Goal: Task Accomplishment & Management: Use online tool/utility

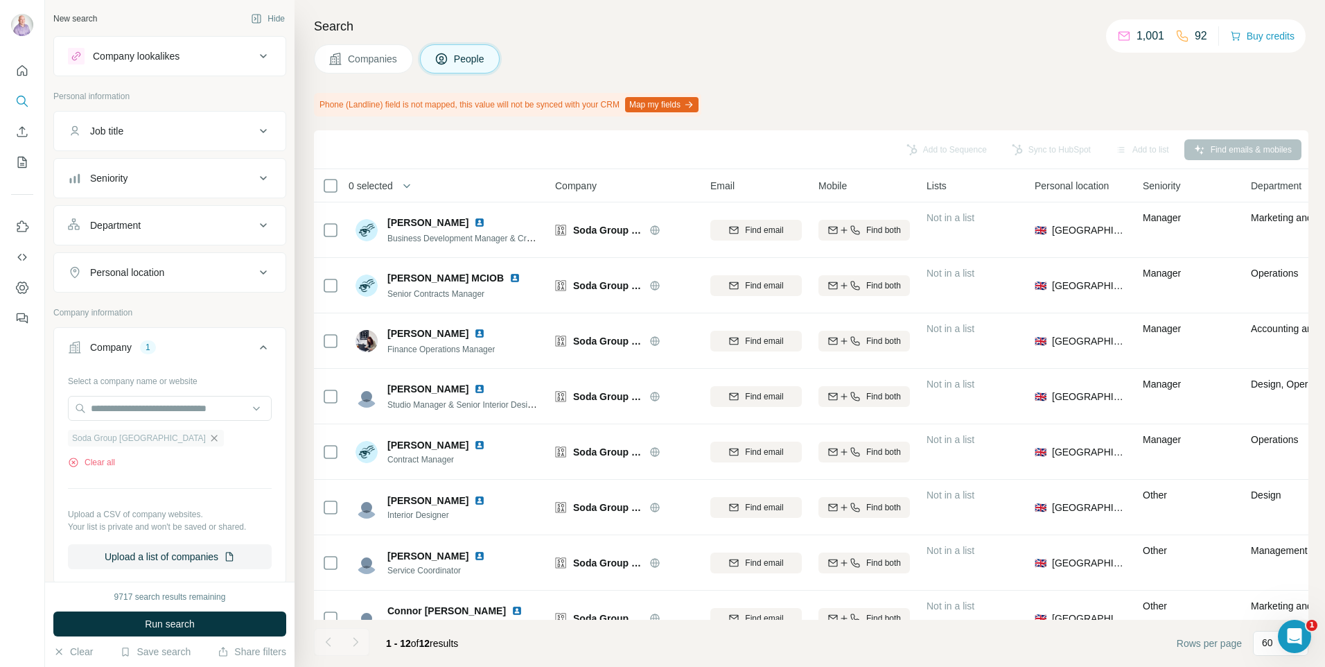
scroll to position [255, 0]
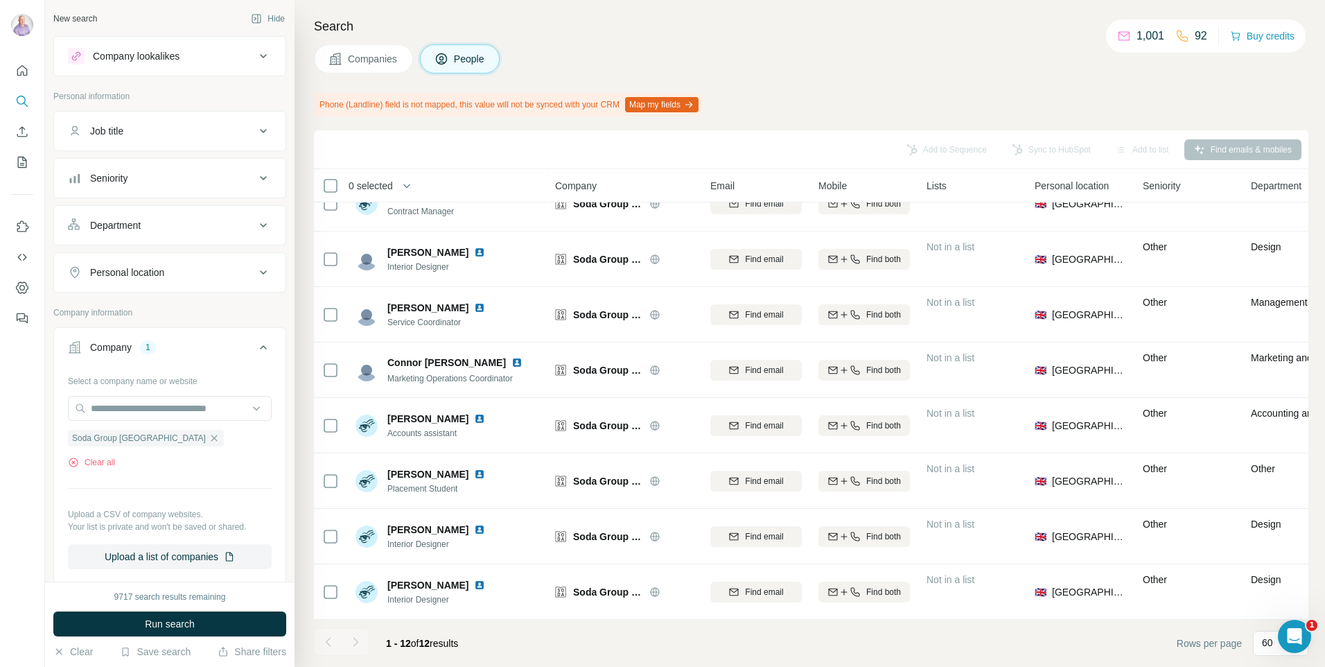
click at [209, 436] on icon "button" at bounding box center [214, 438] width 11 height 11
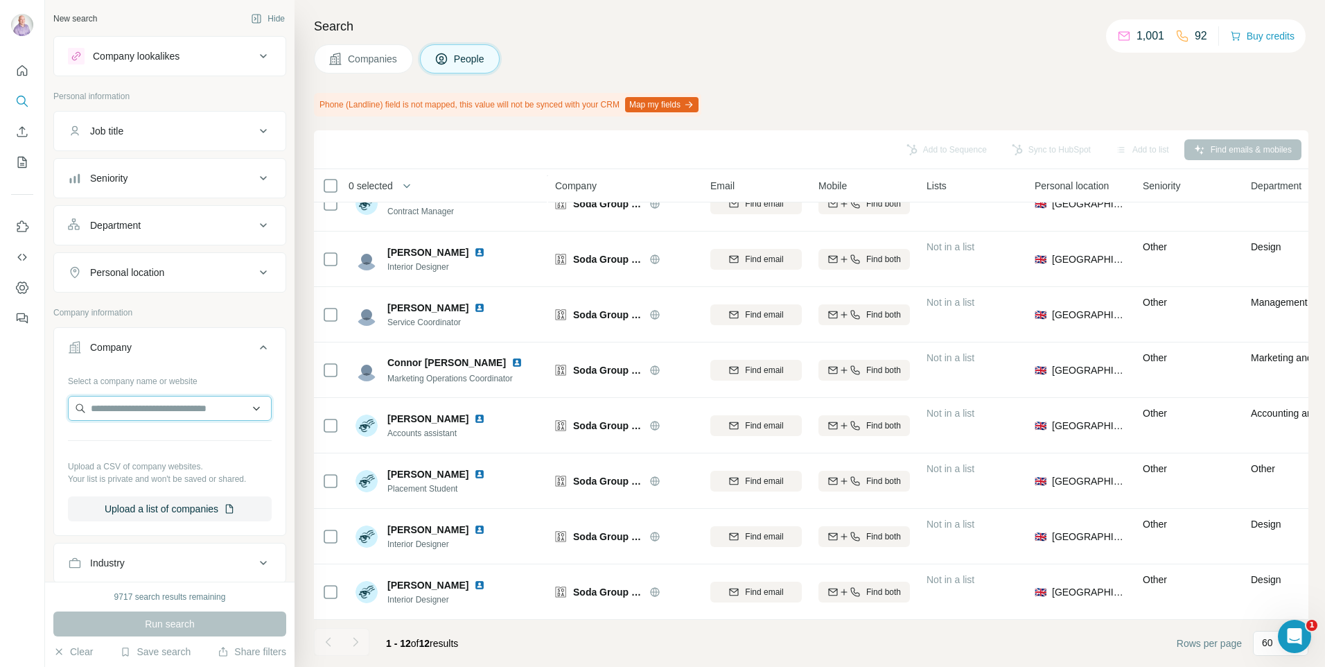
click at [133, 415] on input "text" at bounding box center [170, 408] width 204 height 25
paste input "**********"
type input "**********"
click at [165, 442] on p "Concorde BGW Group" at bounding box center [156, 440] width 98 height 14
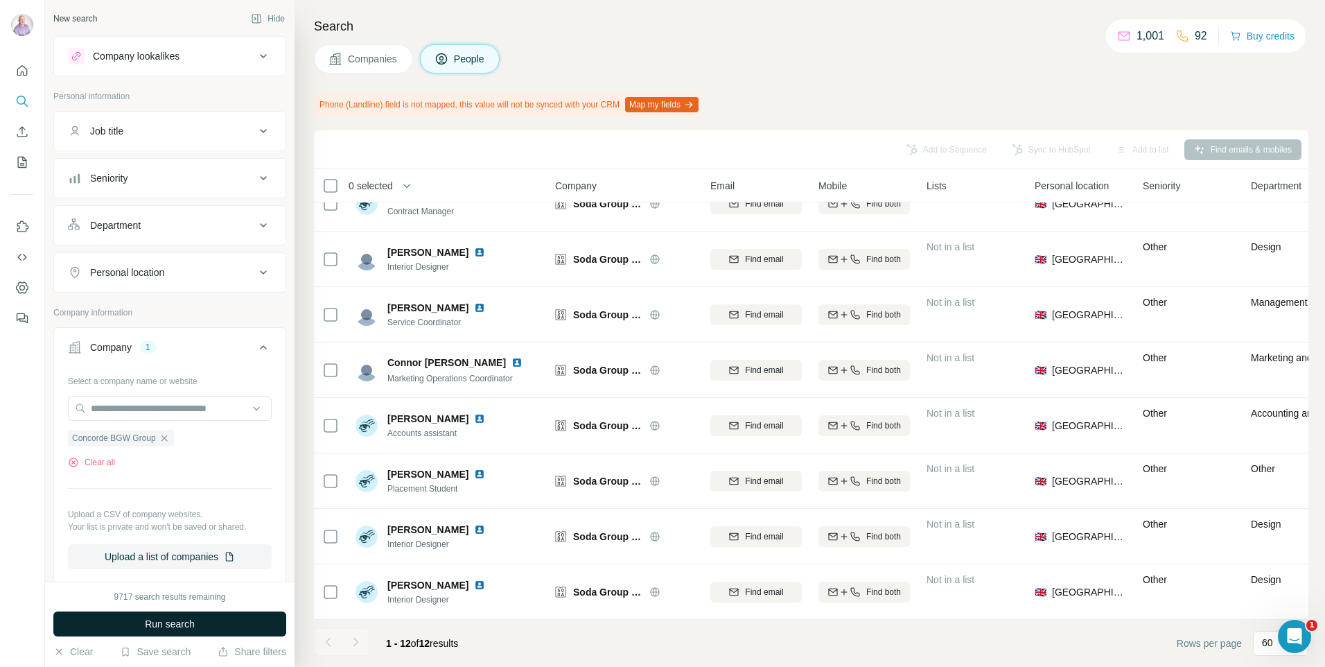
click at [134, 631] on button "Run search" at bounding box center [169, 623] width 233 height 25
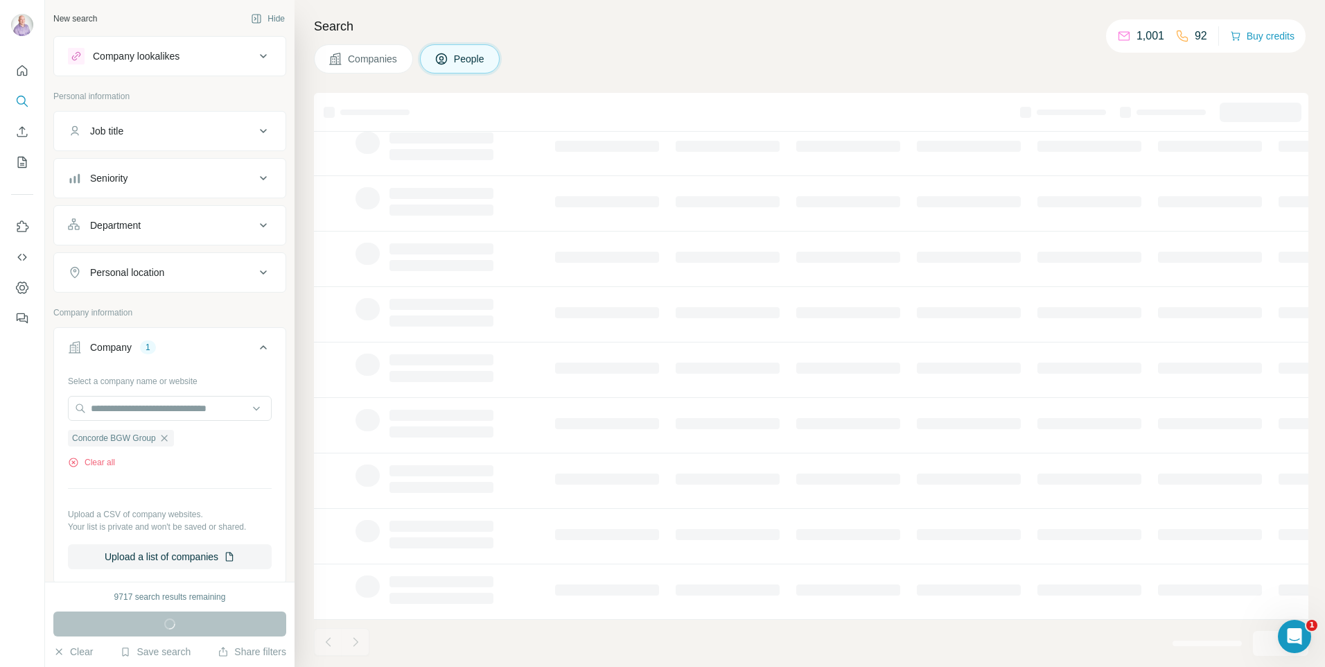
scroll to position [107, 0]
click at [351, 42] on div "Search Companies People" at bounding box center [810, 333] width 1031 height 667
click at [359, 53] on span "Companies" at bounding box center [373, 59] width 51 height 14
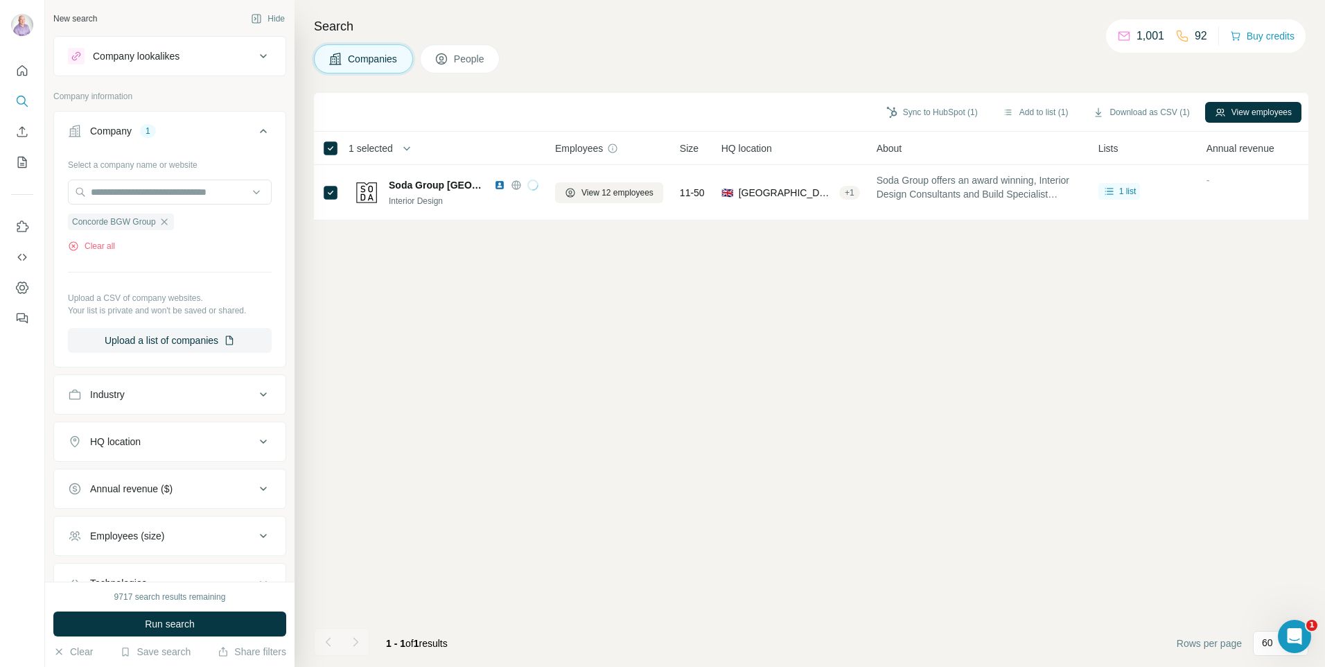
click at [359, 62] on span "Companies" at bounding box center [373, 59] width 51 height 14
click at [105, 627] on button "Run search" at bounding box center [169, 623] width 233 height 25
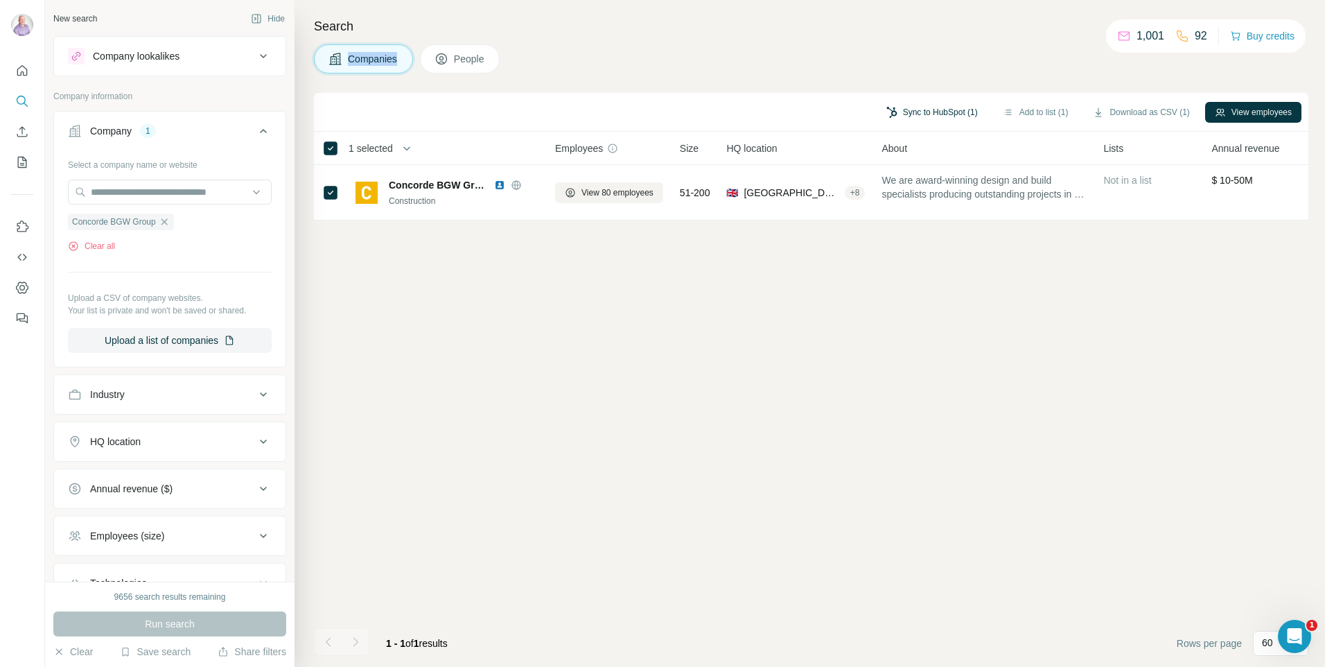
click at [921, 115] on button "Sync to HubSpot (1)" at bounding box center [932, 112] width 111 height 21
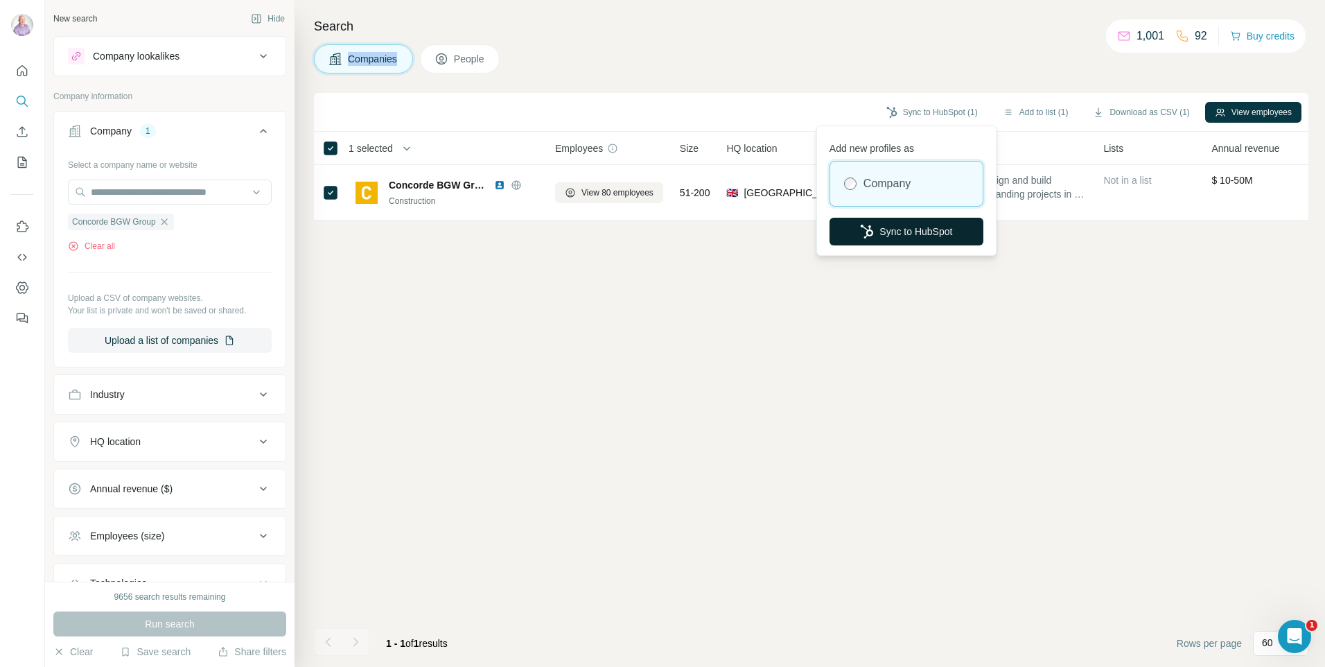
click at [886, 219] on button "Sync to HubSpot" at bounding box center [907, 232] width 154 height 28
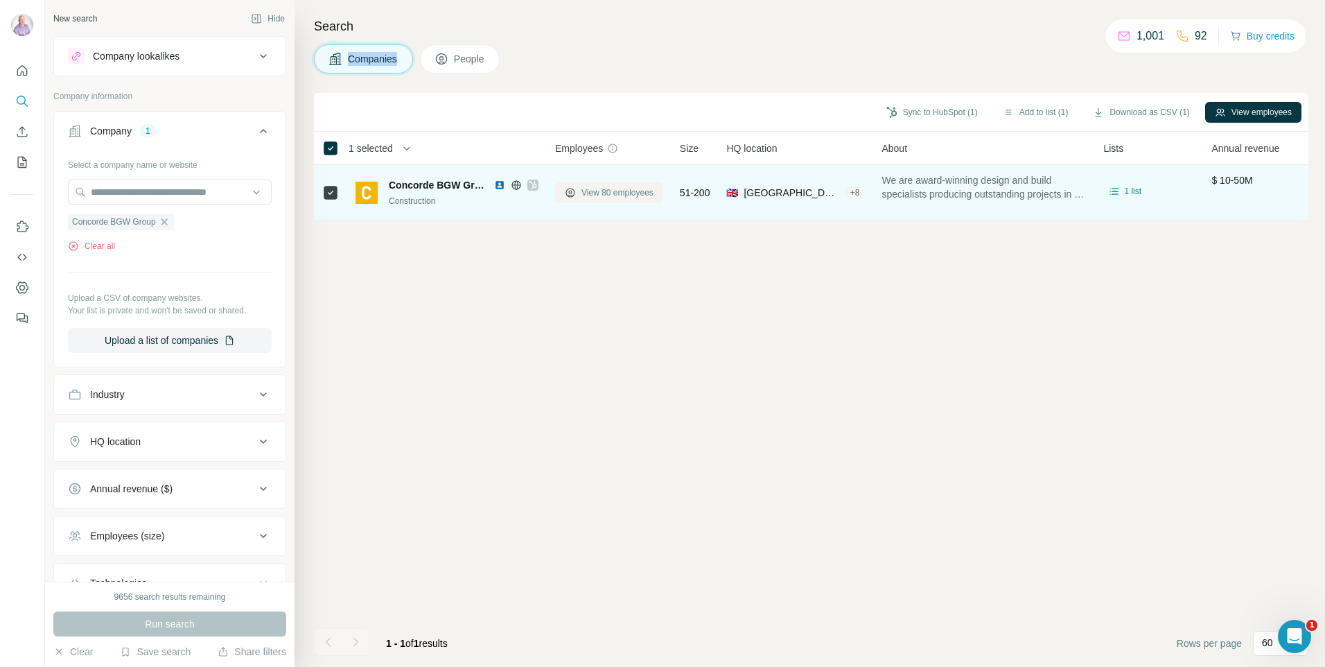
click at [583, 198] on span "View 80 employees" at bounding box center [618, 192] width 72 height 12
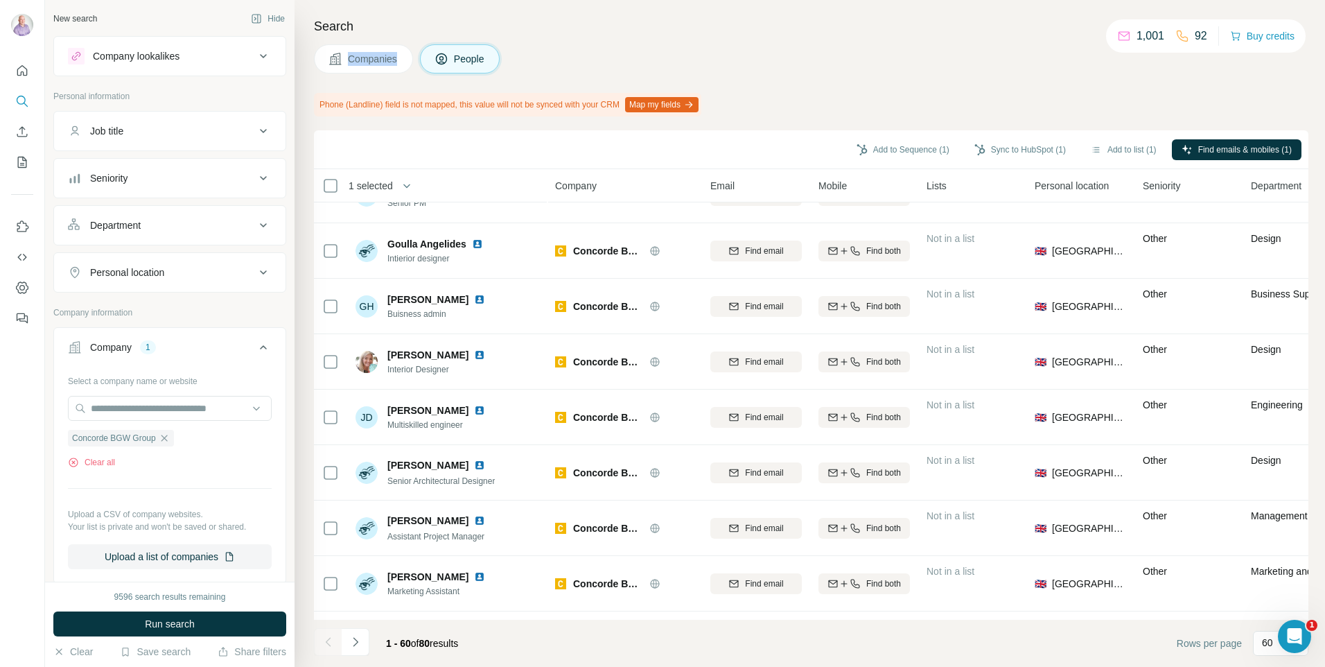
scroll to position [2704, 0]
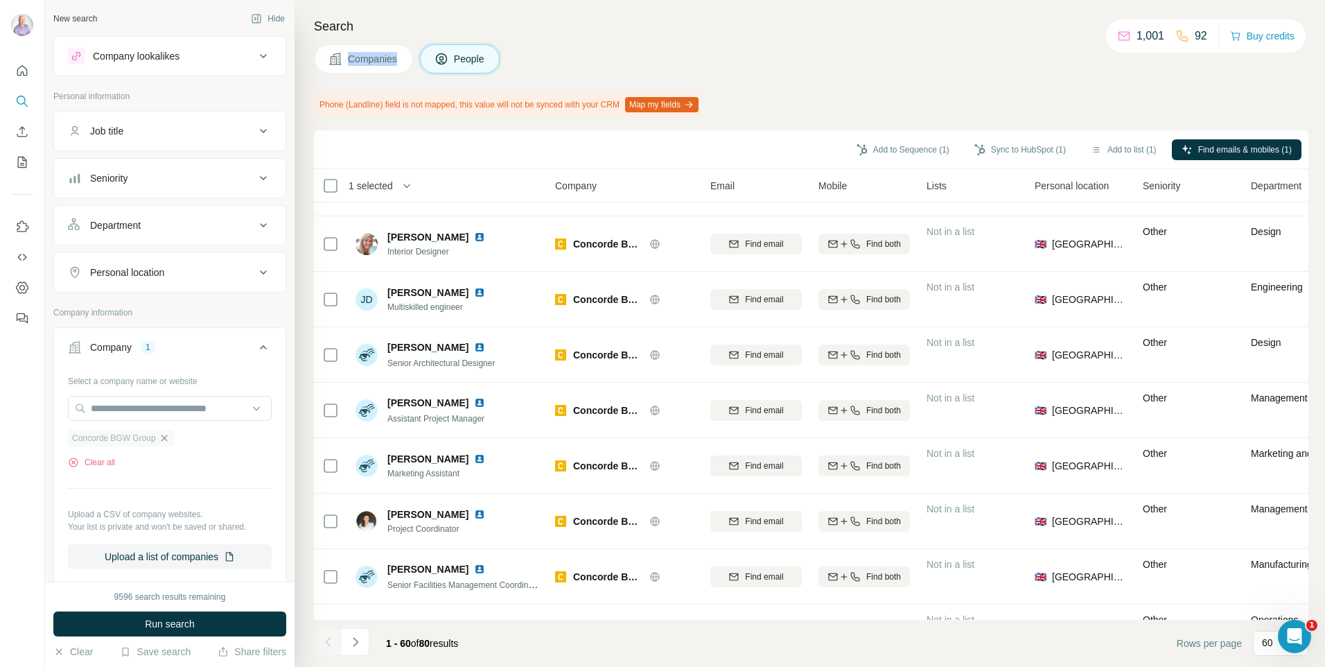
click at [159, 437] on icon "button" at bounding box center [164, 438] width 11 height 11
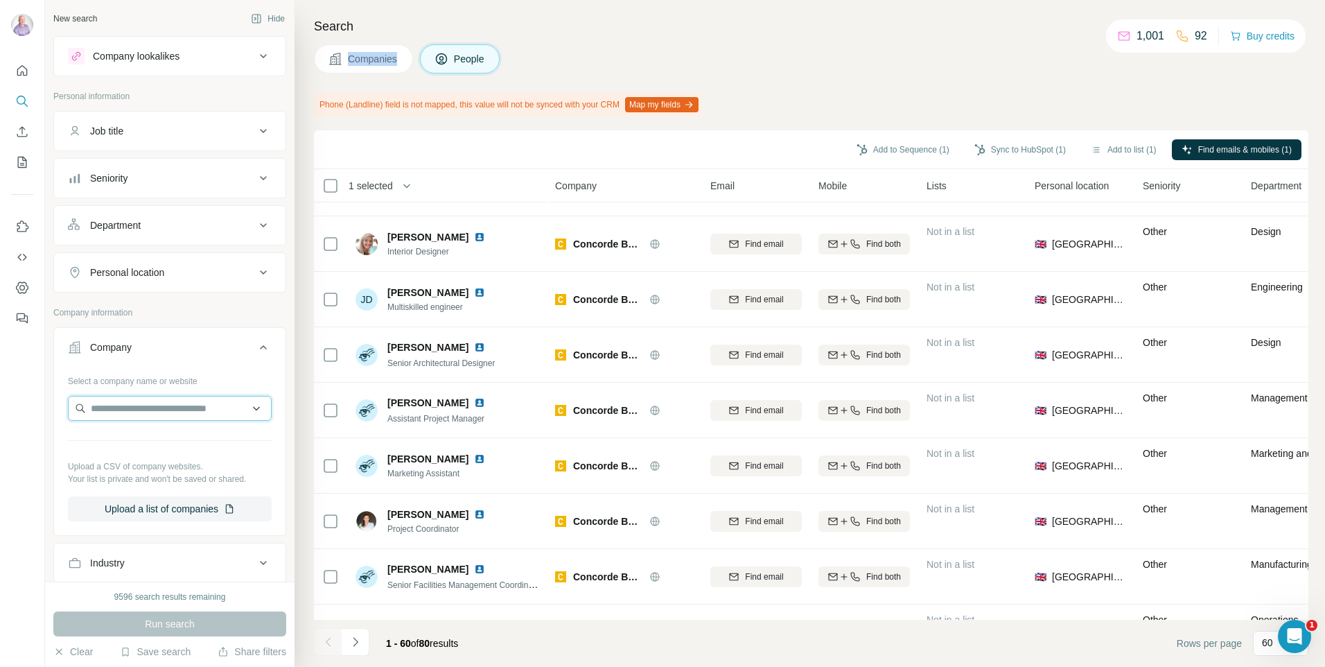
click at [158, 410] on input "text" at bounding box center [170, 408] width 204 height 25
type input "**********"
click at [137, 444] on p "[PERSON_NAME] Partners" at bounding box center [166, 440] width 119 height 14
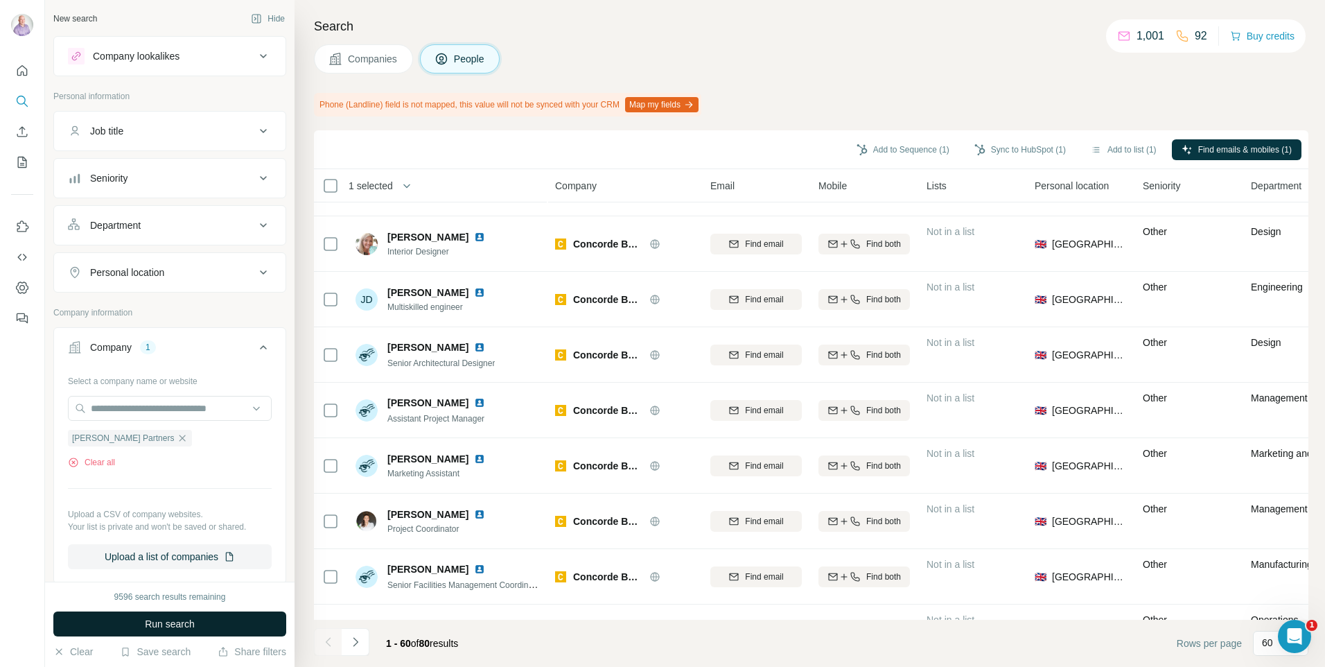
click at [155, 623] on span "Run search" at bounding box center [170, 624] width 50 height 14
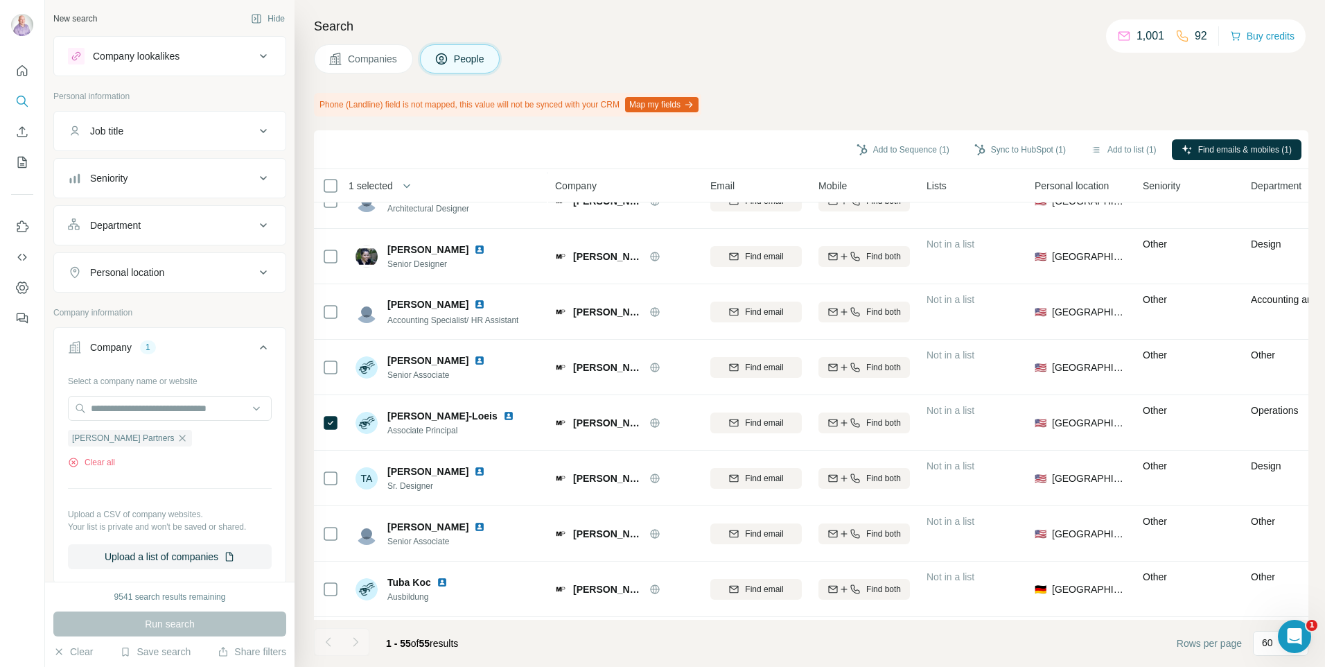
scroll to position [2363, 0]
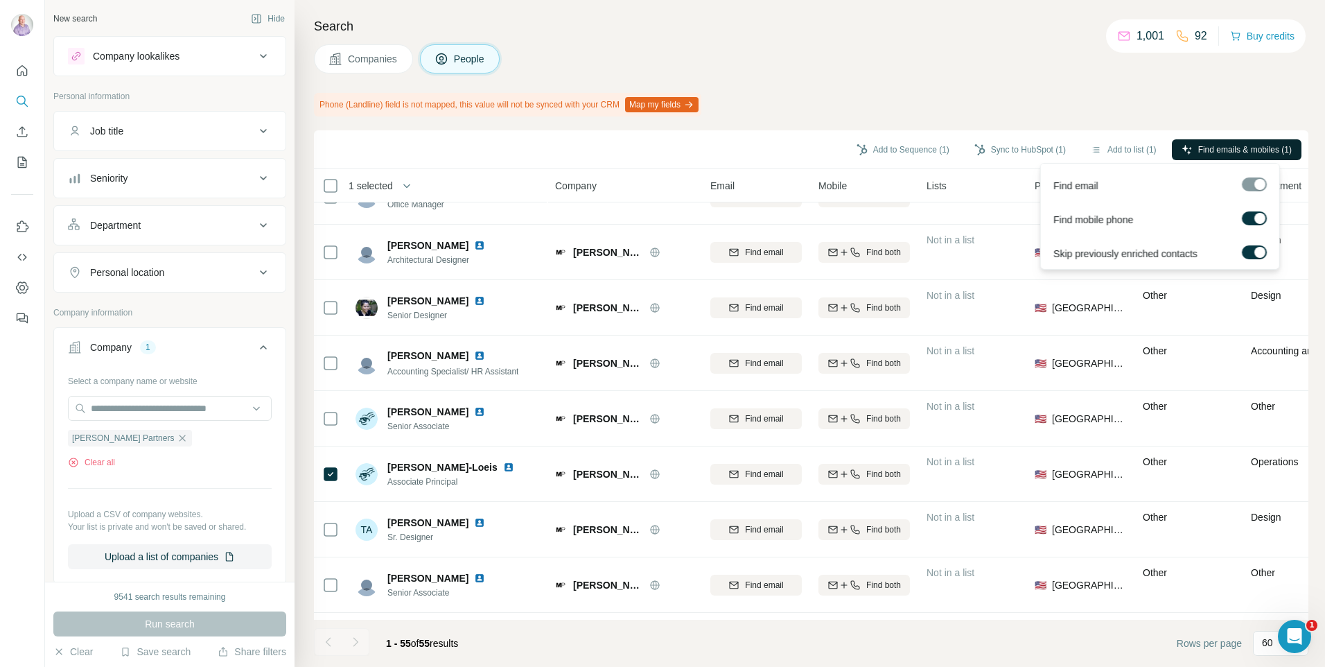
click at [1228, 157] on button "Find emails & mobiles (1)" at bounding box center [1237, 149] width 130 height 21
click at [1237, 145] on span "Find emails & mobiles (1)" at bounding box center [1246, 149] width 94 height 12
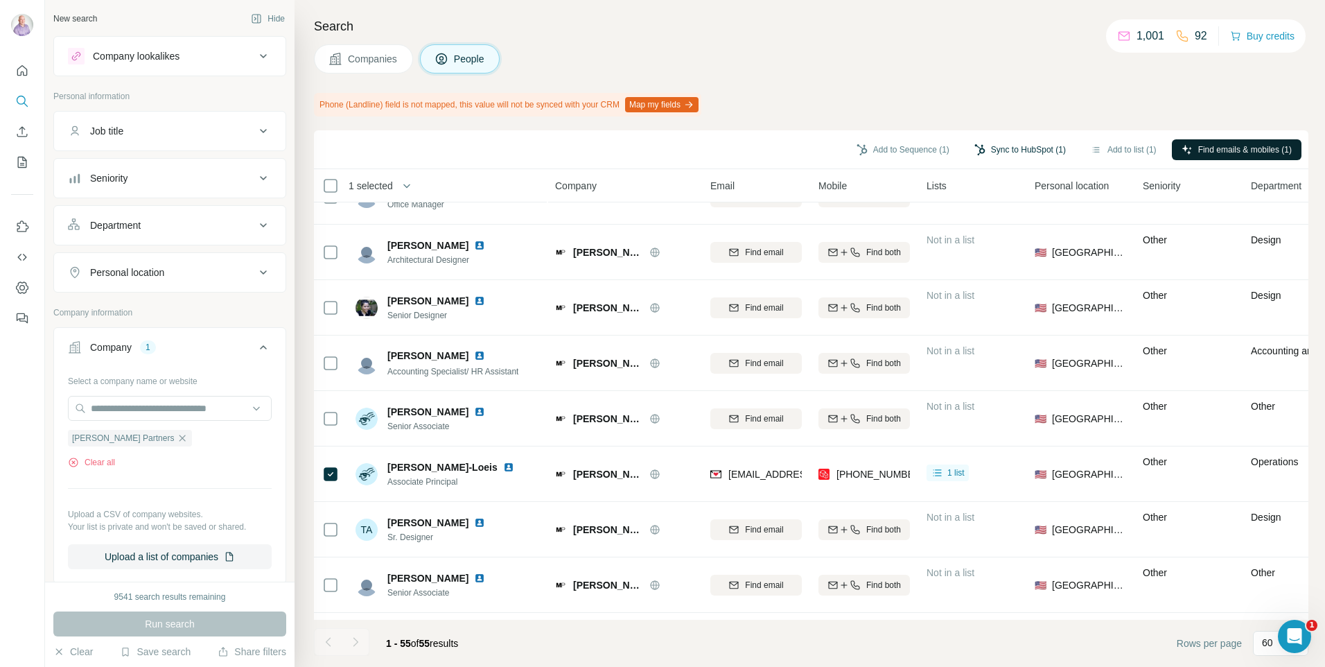
click at [1029, 143] on button "Sync to HubSpot (1)" at bounding box center [1020, 149] width 111 height 21
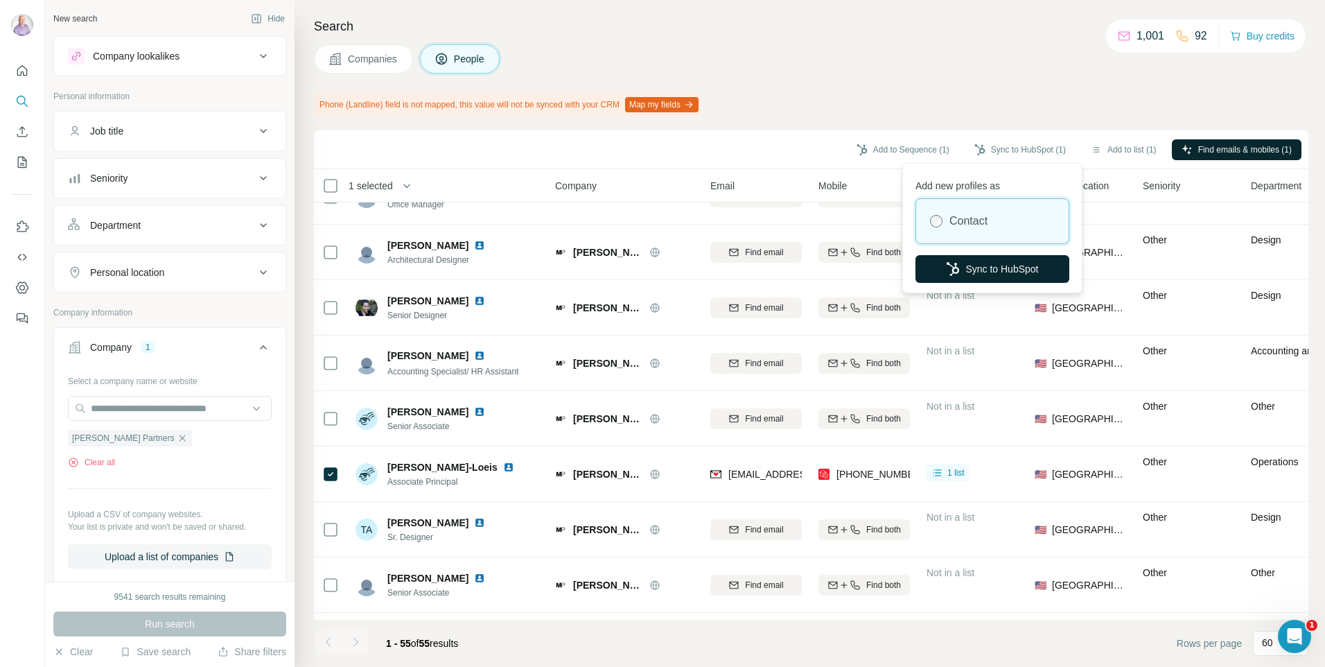
click at [990, 263] on button "Sync to HubSpot" at bounding box center [993, 269] width 154 height 28
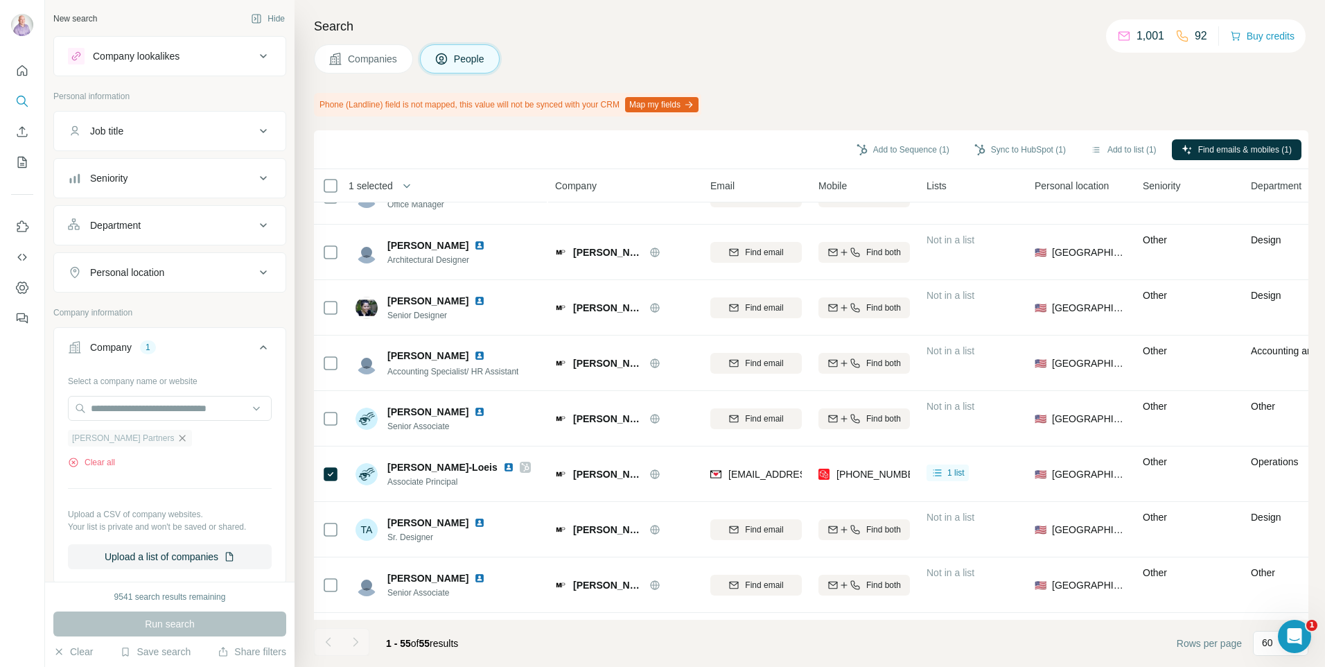
click at [177, 442] on icon "button" at bounding box center [182, 438] width 11 height 11
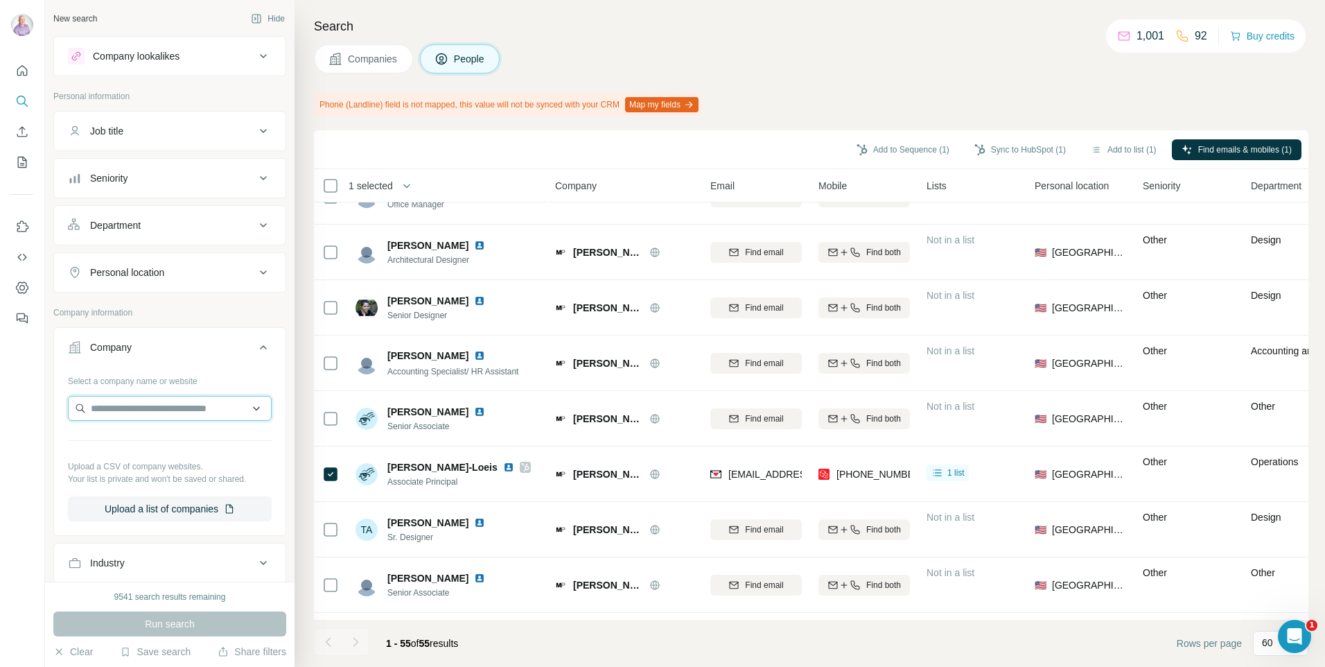
click at [164, 408] on input "text" at bounding box center [170, 408] width 204 height 25
type input "**********"
click at [128, 444] on p "Concorde BGW Group" at bounding box center [156, 440] width 98 height 14
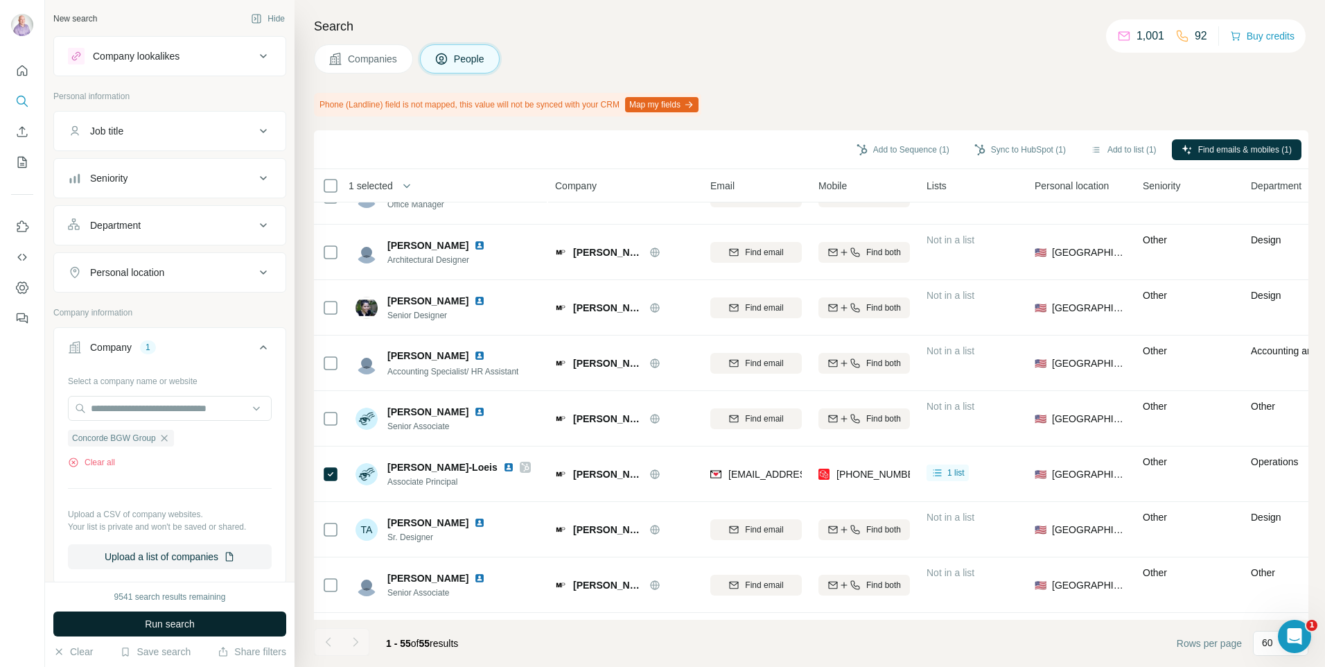
click at [132, 621] on button "Run search" at bounding box center [169, 623] width 233 height 25
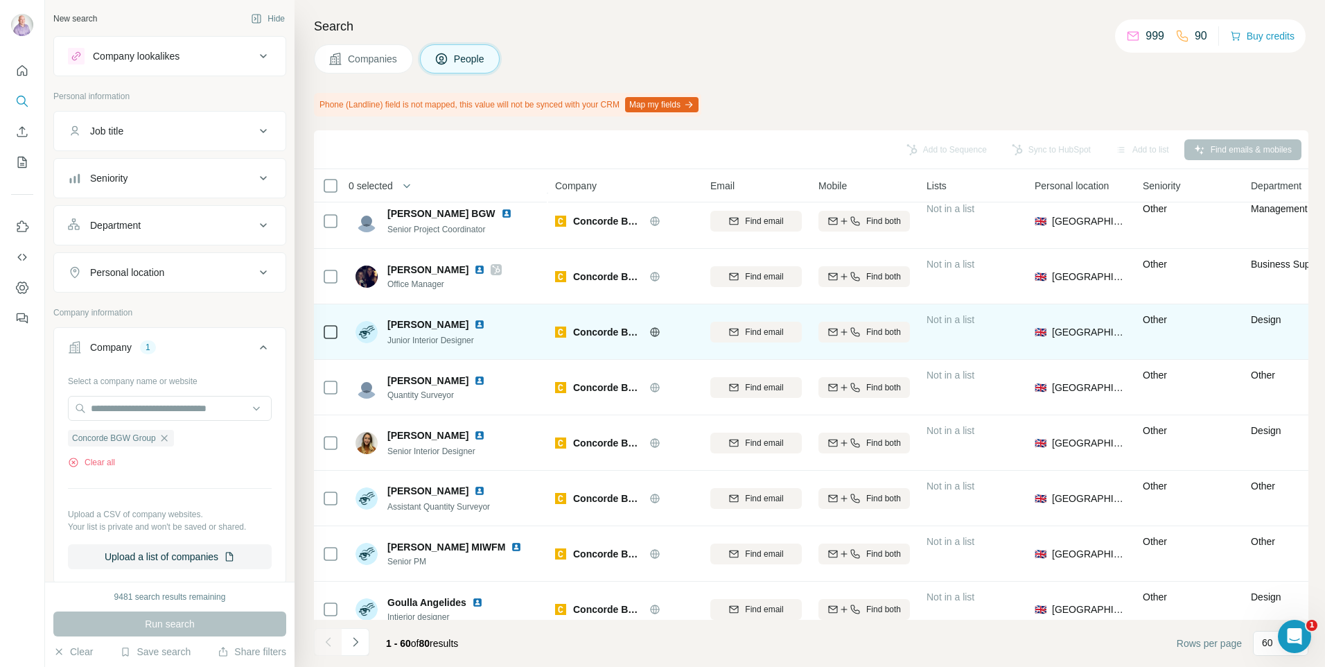
scroll to position [2155, 0]
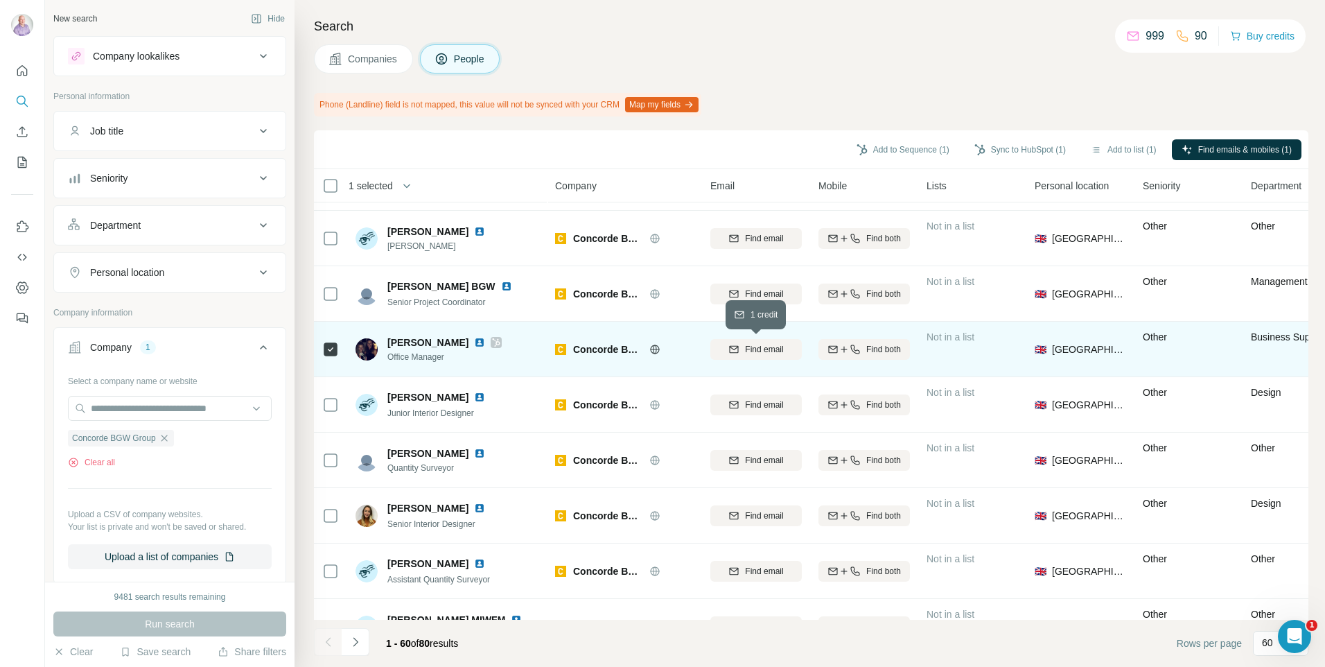
click at [766, 340] on button "Find email" at bounding box center [757, 349] width 92 height 21
click at [997, 144] on button "Sync to HubSpot (1)" at bounding box center [1020, 149] width 111 height 21
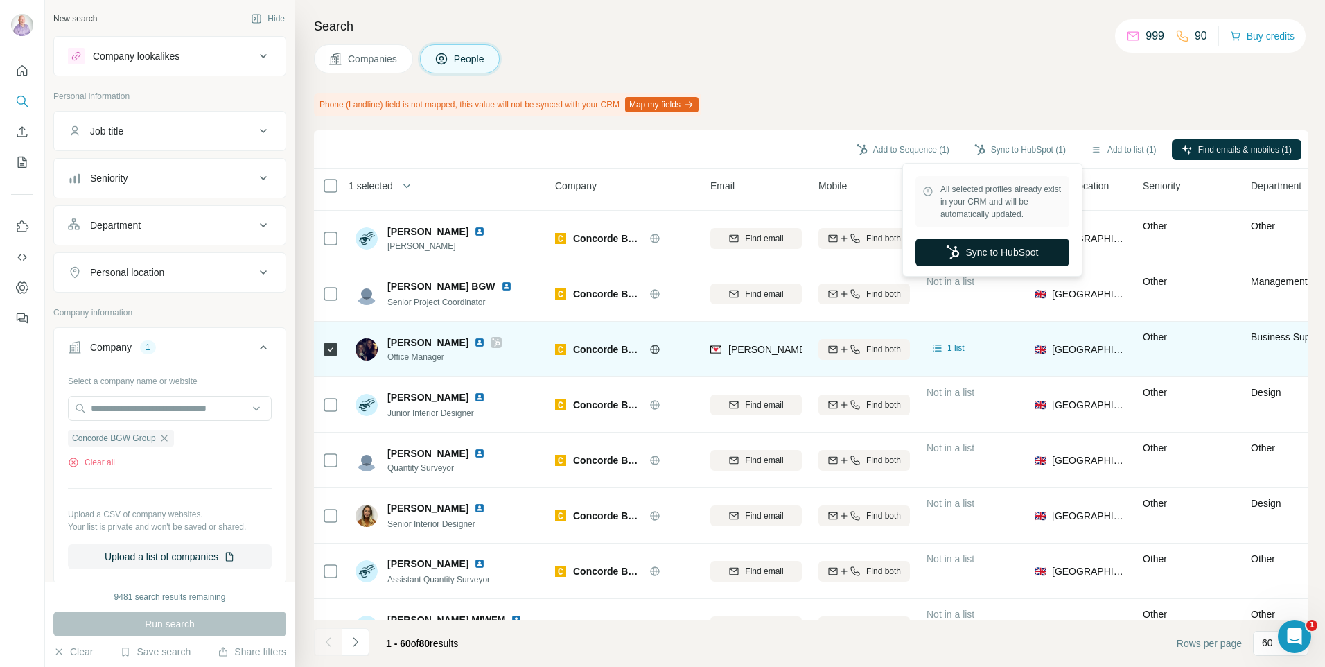
click at [984, 261] on button "Sync to HubSpot" at bounding box center [993, 252] width 154 height 28
